Goal: Find specific page/section: Find specific page/section

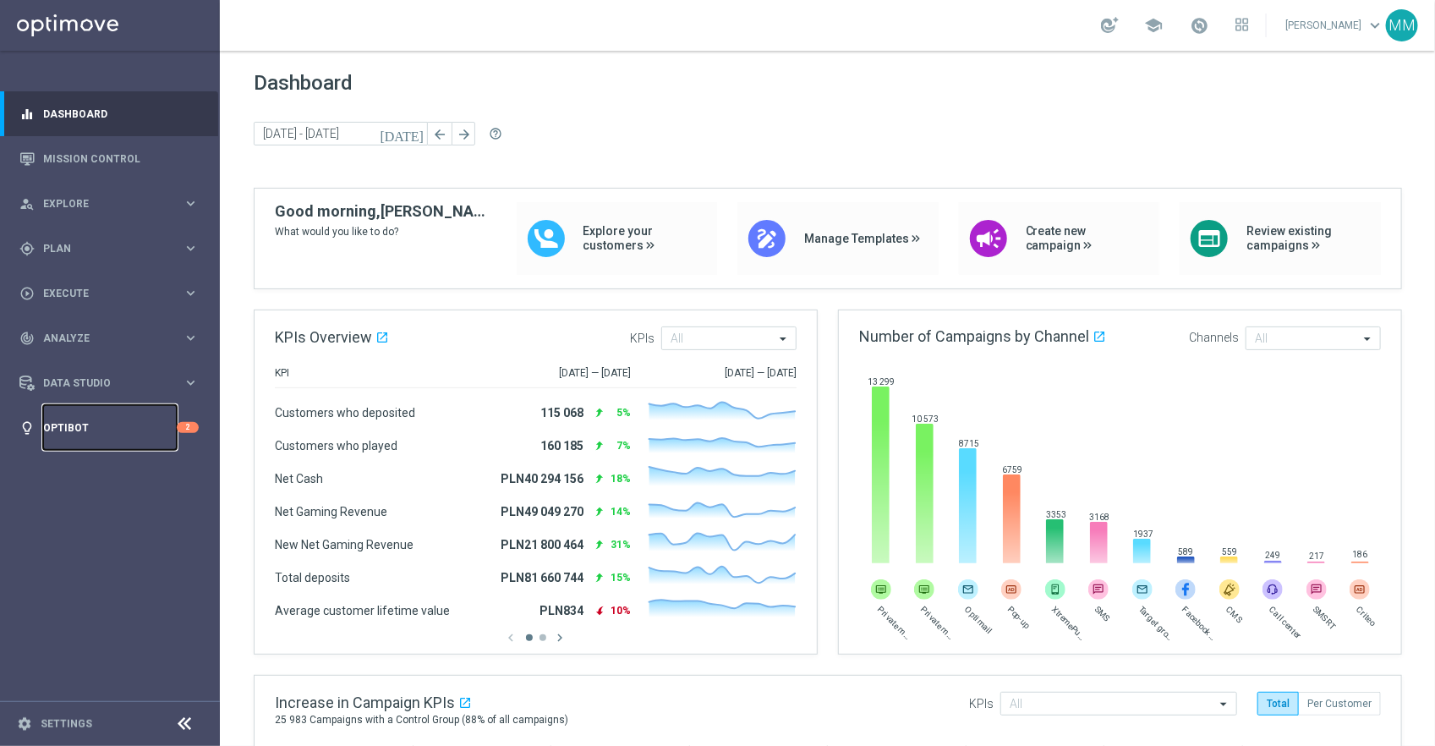
click at [118, 430] on link "Optibot" at bounding box center [110, 427] width 134 height 45
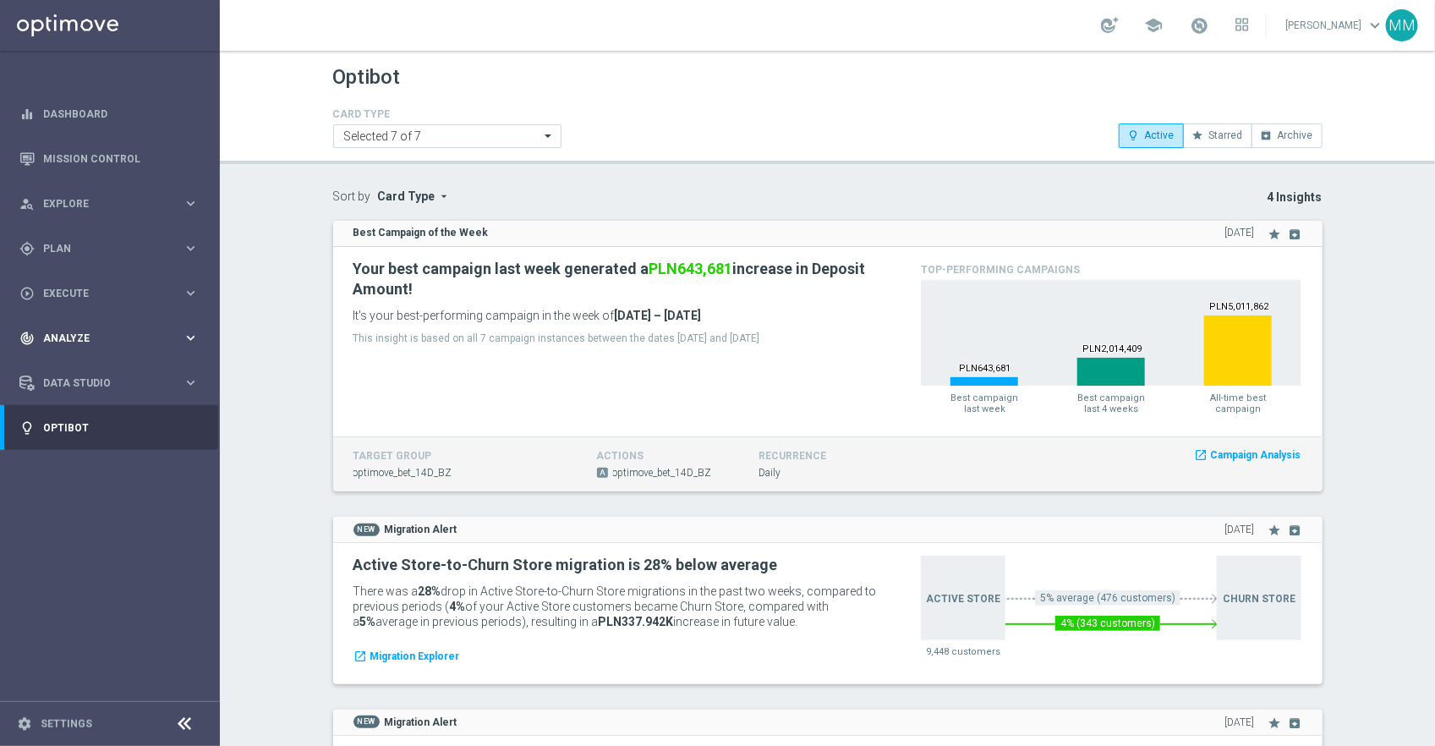
click at [88, 328] on div "track_changes Analyze keyboard_arrow_right" at bounding box center [109, 337] width 218 height 45
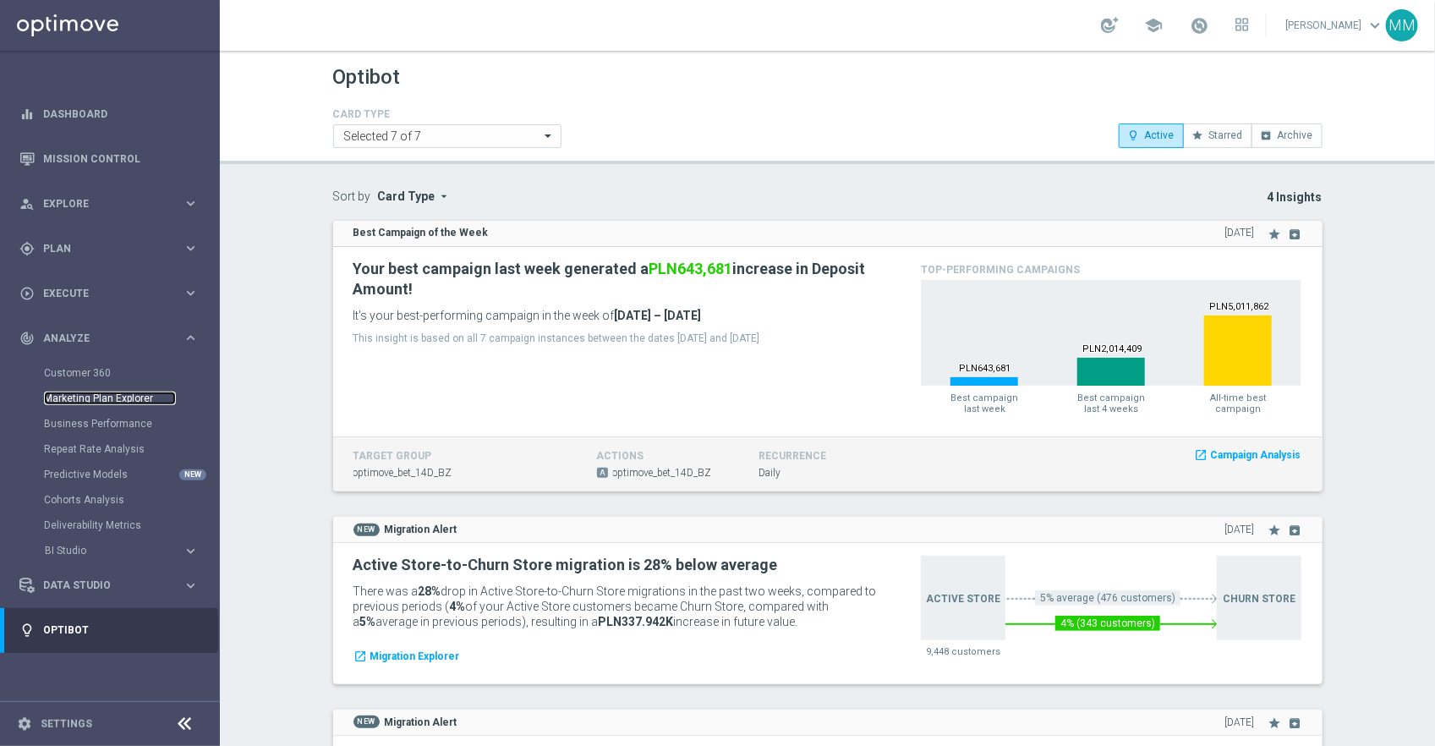
click at [124, 398] on link "Marketing Plan Explorer" at bounding box center [110, 399] width 132 height 14
